Goal: Check status: Check status

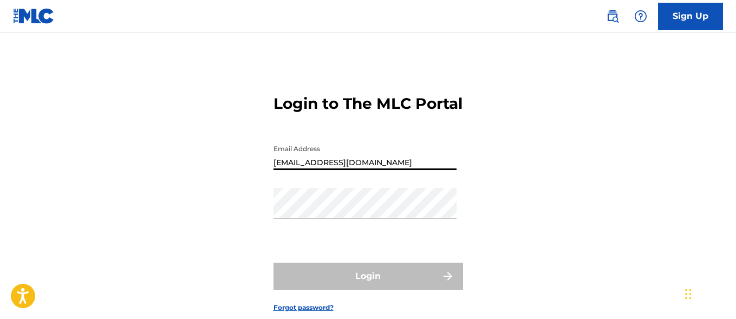
type input "[EMAIL_ADDRESS][DOMAIN_NAME]"
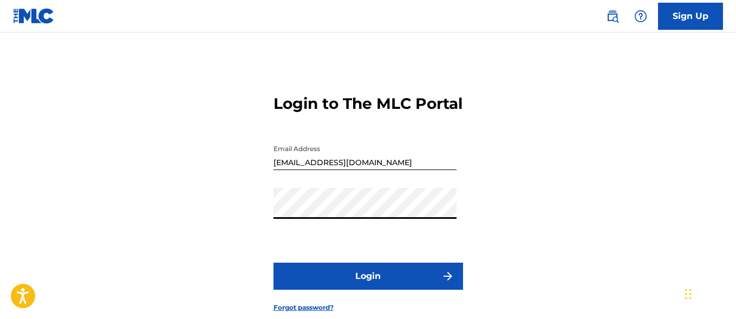
click at [368, 290] on button "Login" at bounding box center [369, 276] width 190 height 27
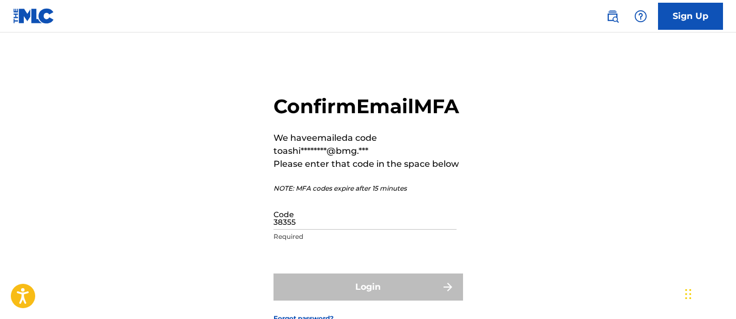
type input "383550"
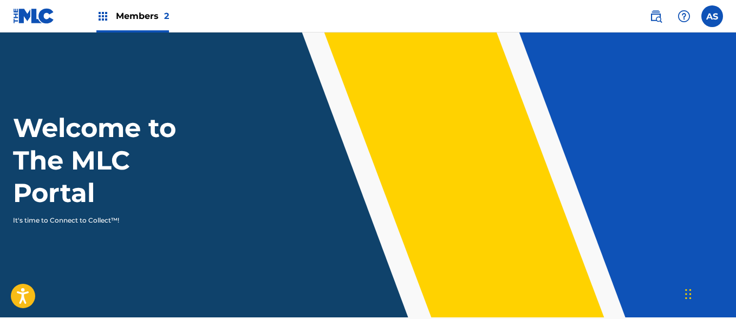
click at [103, 16] on img at bounding box center [102, 16] width 13 height 13
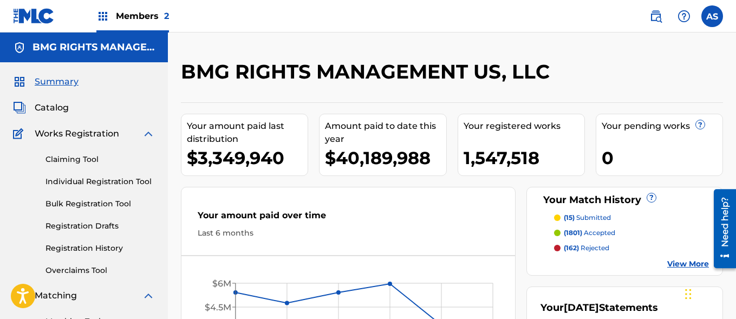
scroll to position [235, 0]
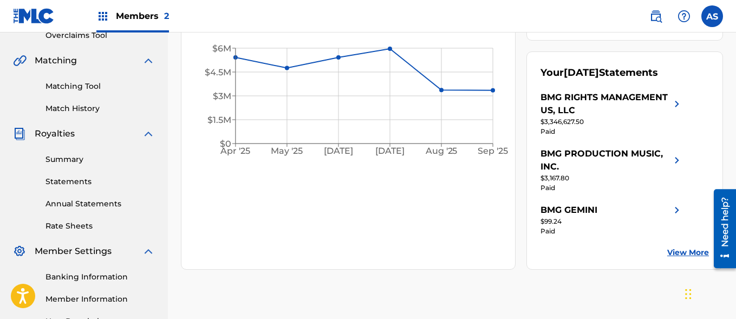
click at [100, 159] on link "Summary" at bounding box center [100, 159] width 109 height 11
